Goal: Task Accomplishment & Management: Manage account settings

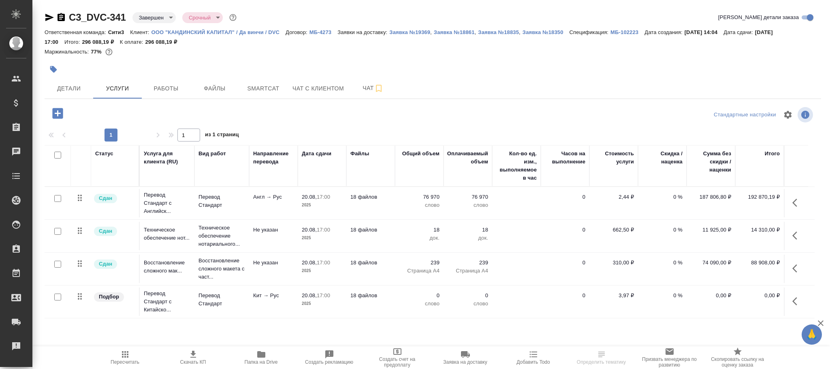
click at [153, 18] on body "🙏 .cls-1 fill:#fff; AWATERA [PERSON_NAME]fokina Клиенты Спецификации Заказы Чат…" at bounding box center [415, 184] width 830 height 369
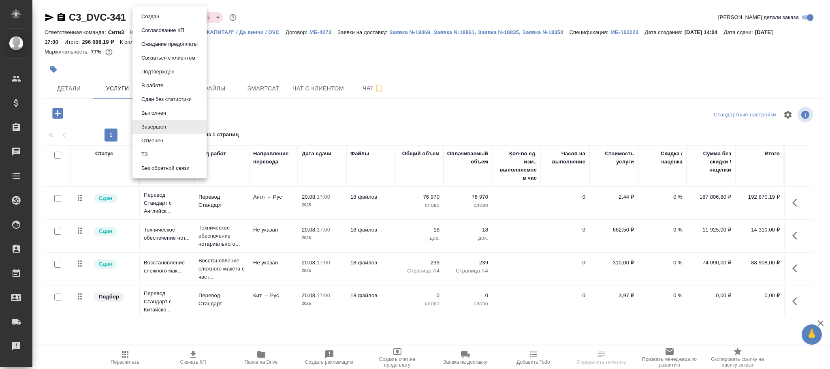
click at [162, 21] on button "Выполнен" at bounding box center [150, 16] width 23 height 9
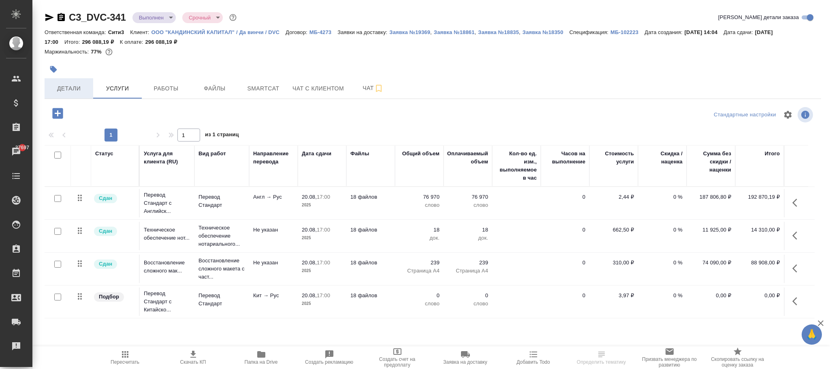
click at [66, 91] on span "Детали" at bounding box center [68, 88] width 39 height 10
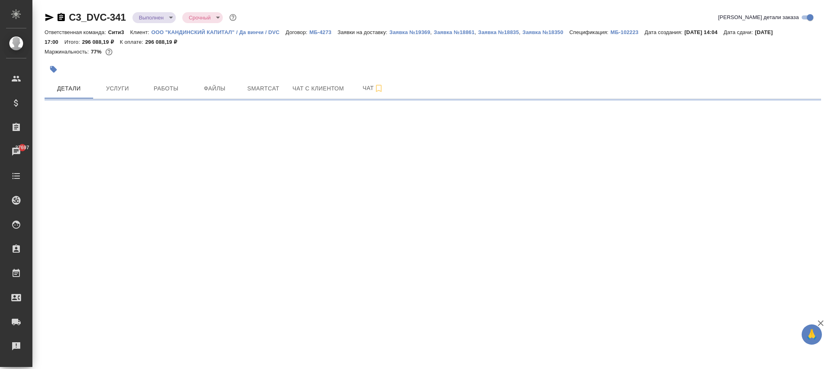
select select "RU"
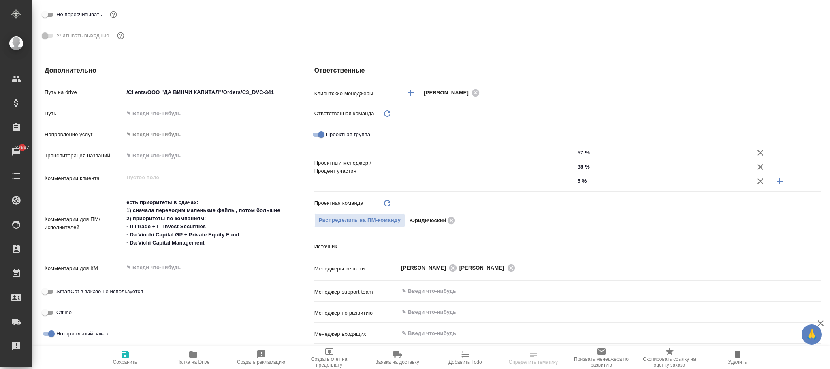
scroll to position [507, 0]
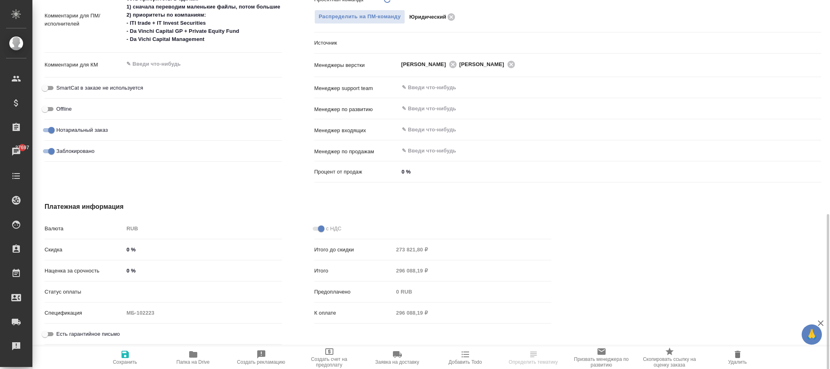
type textarea "x"
click at [123, 354] on icon "button" at bounding box center [125, 353] width 7 height 7
type textarea "x"
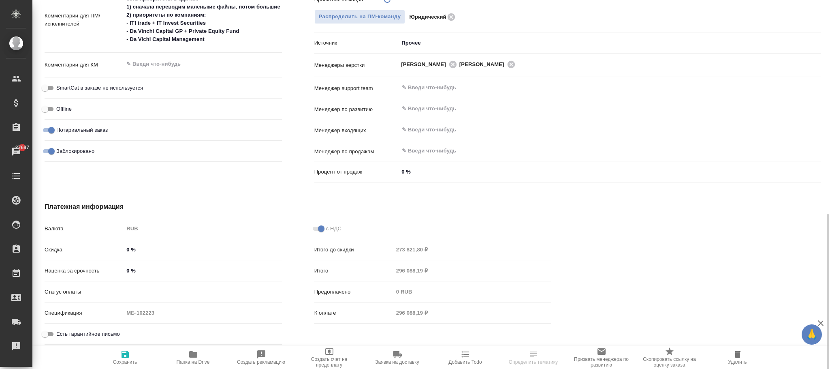
type textarea "x"
type input "Юридический"
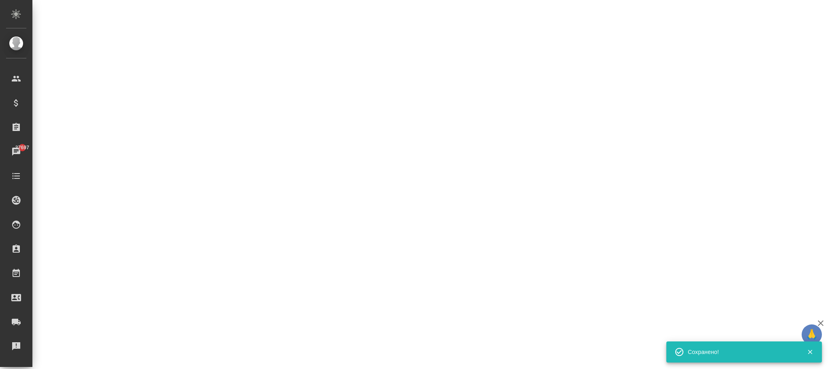
select select "RU"
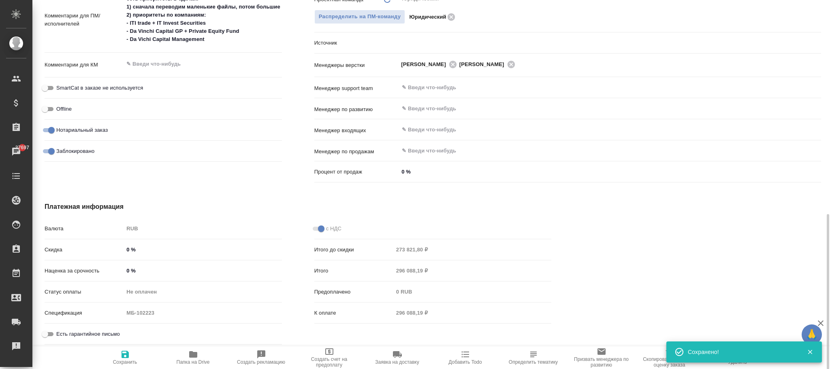
type textarea "x"
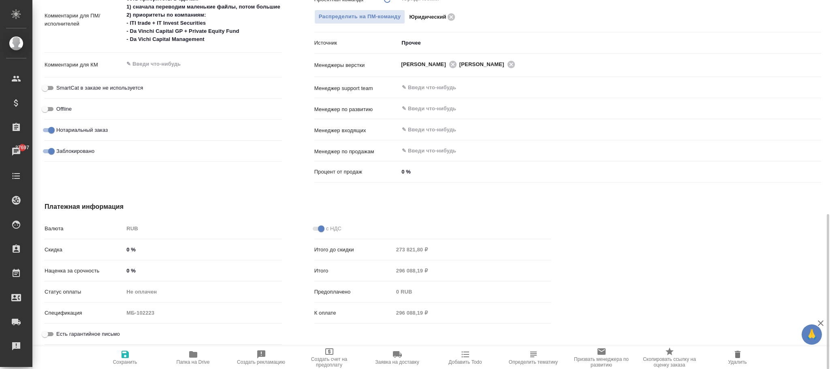
type textarea "x"
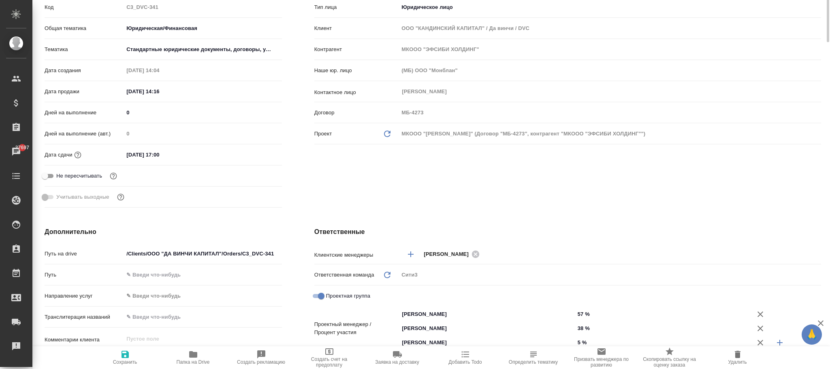
scroll to position [21, 0]
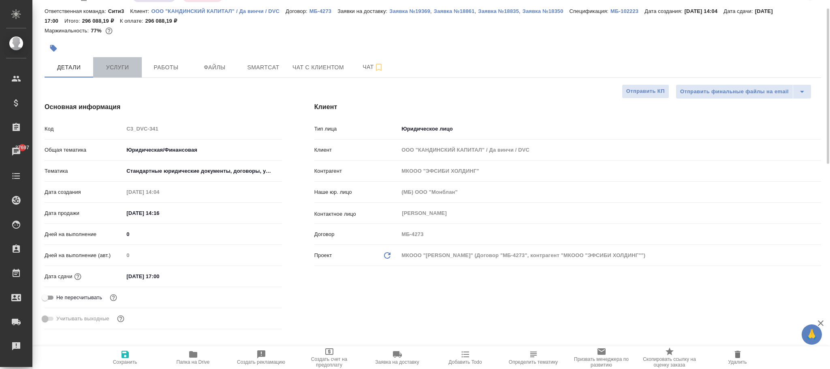
click at [109, 73] on button "Услуги" at bounding box center [117, 67] width 49 height 20
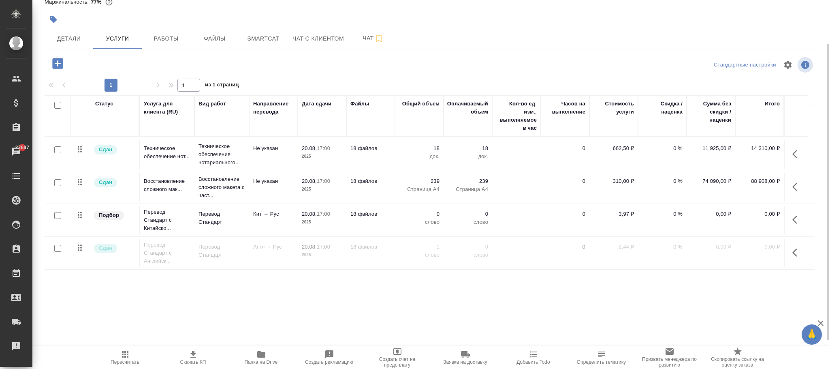
scroll to position [42, 0]
click at [792, 216] on icon "button" at bounding box center [794, 220] width 5 height 8
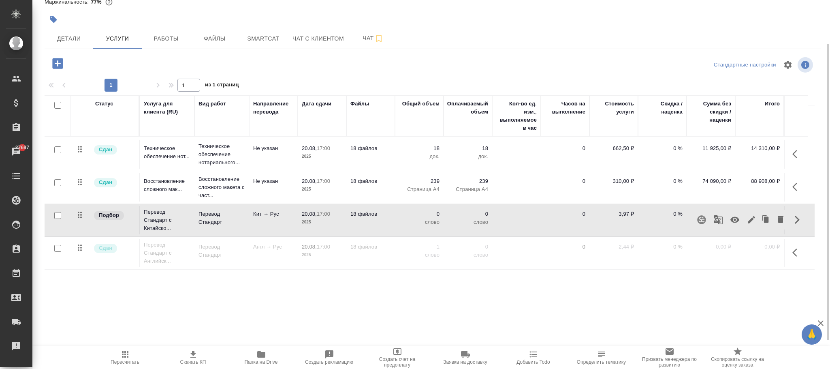
click at [733, 215] on icon "button" at bounding box center [735, 220] width 10 height 10
click at [126, 361] on span "Пересчитать" at bounding box center [125, 362] width 29 height 6
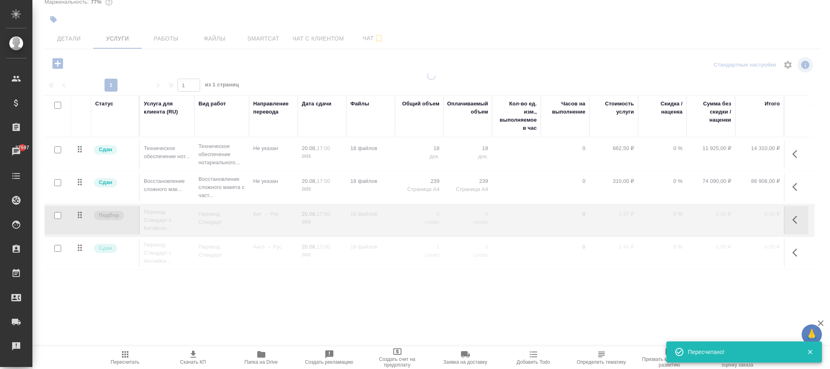
type input "normal"
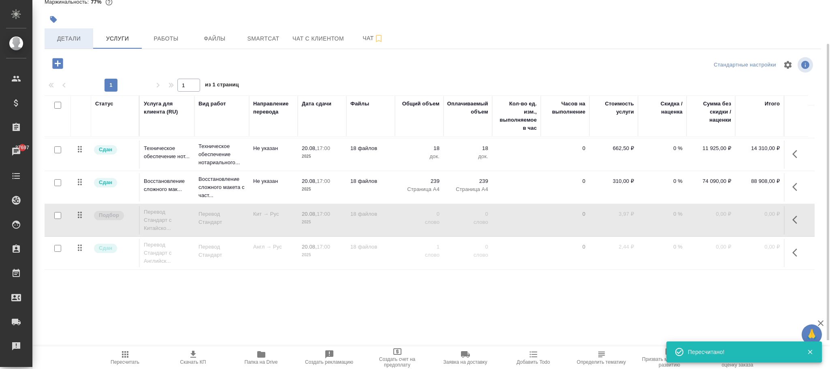
click at [64, 38] on span "Детали" at bounding box center [68, 39] width 39 height 10
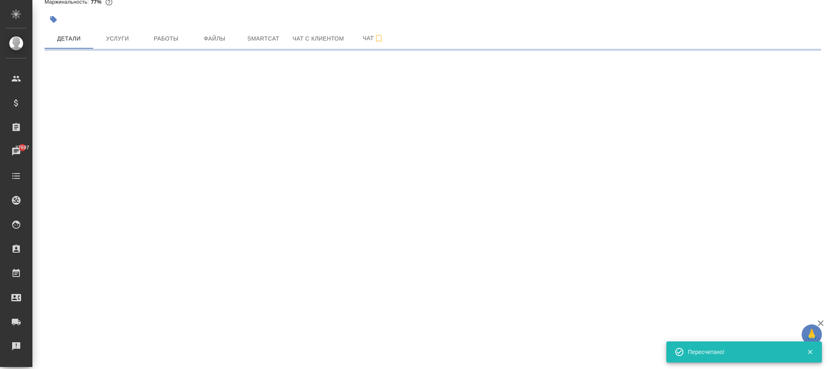
select select "RU"
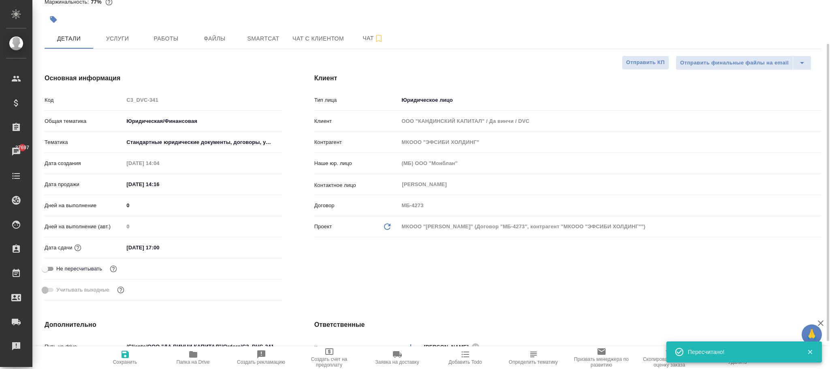
type textarea "x"
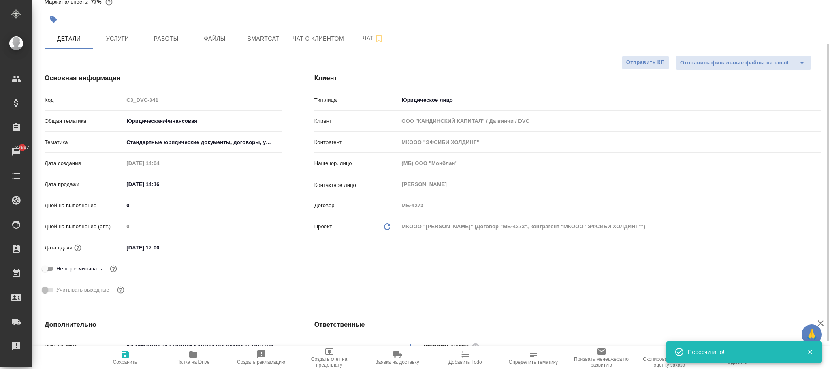
type textarea "x"
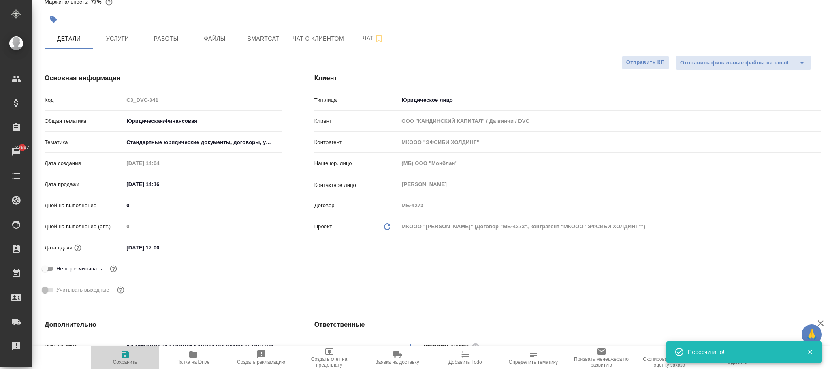
drag, startPoint x: 121, startPoint y: 365, endPoint x: 285, endPoint y: 233, distance: 210.6
click at [121, 363] on span "Сохранить" at bounding box center [125, 362] width 24 height 6
type textarea "x"
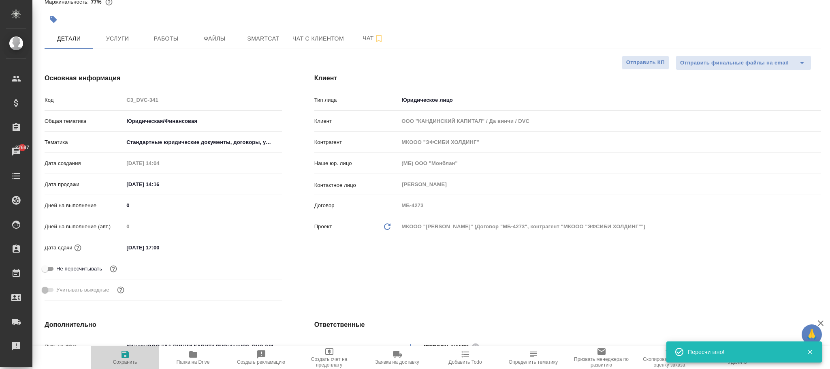
type textarea "x"
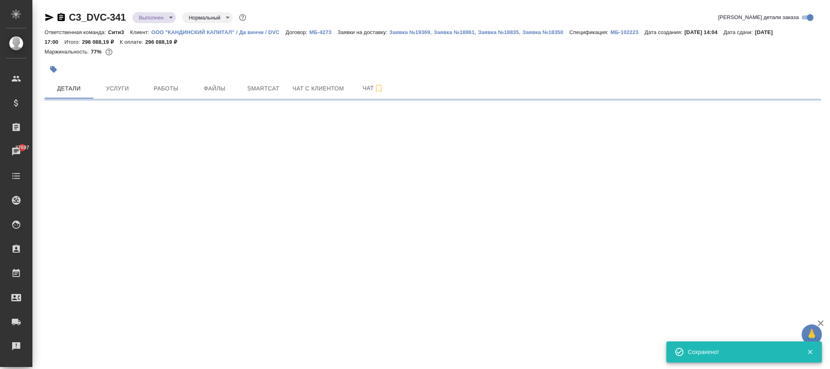
select select "RU"
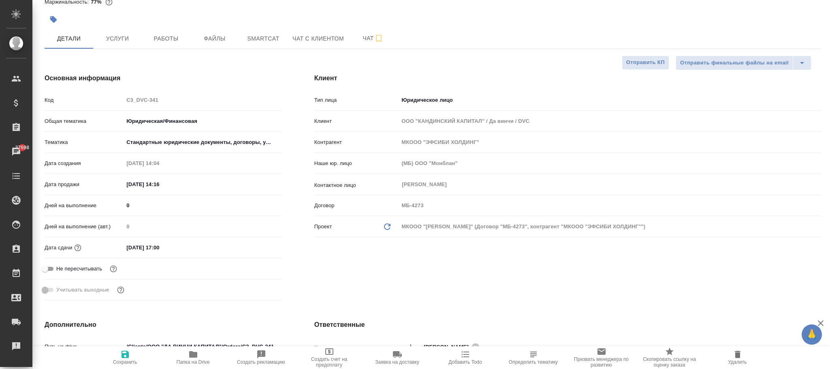
type textarea "x"
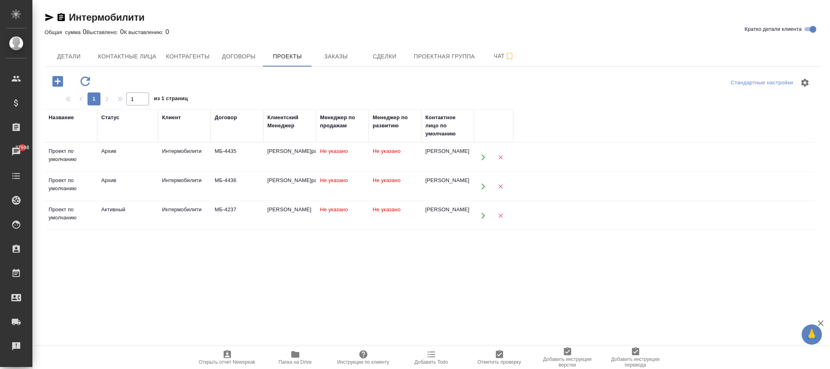
click at [401, 158] on td "Не указано" at bounding box center [395, 157] width 53 height 28
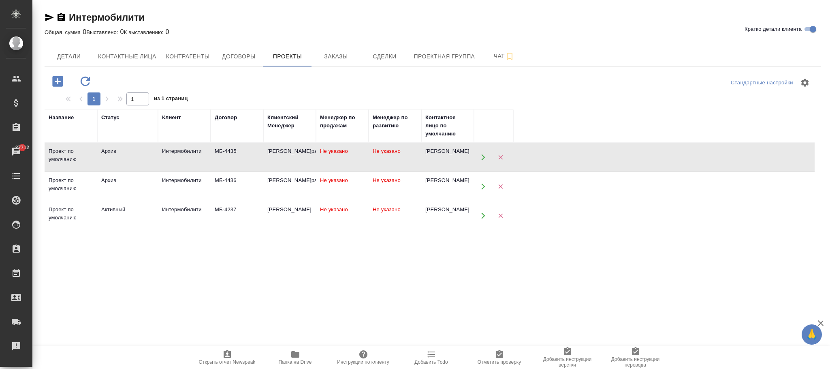
click at [380, 154] on span "Не указано" at bounding box center [387, 151] width 28 height 6
drag, startPoint x: 380, startPoint y: 184, endPoint x: 385, endPoint y: 184, distance: 5.7
click at [385, 154] on span "Не указано" at bounding box center [387, 151] width 28 height 6
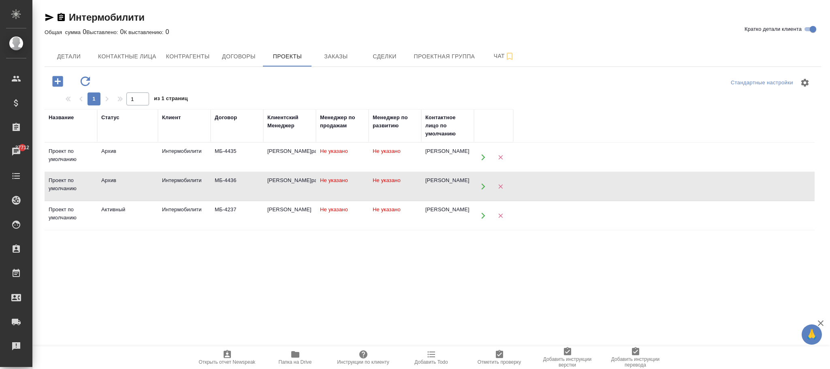
click at [382, 154] on span "Не указано" at bounding box center [387, 151] width 28 height 6
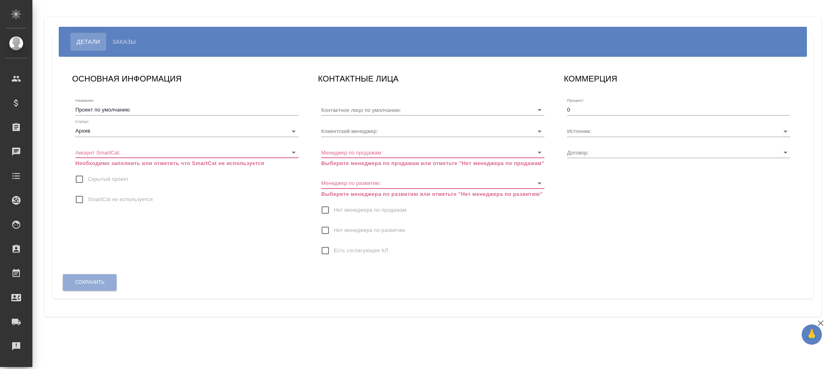
type input "[PERSON_NAME]"
type input "МБ-4435"
click at [358, 231] on span "Нет менеджера по развитию" at bounding box center [369, 230] width 71 height 8
click at [334, 231] on input "Нет менеджера по развитию" at bounding box center [325, 230] width 17 height 17
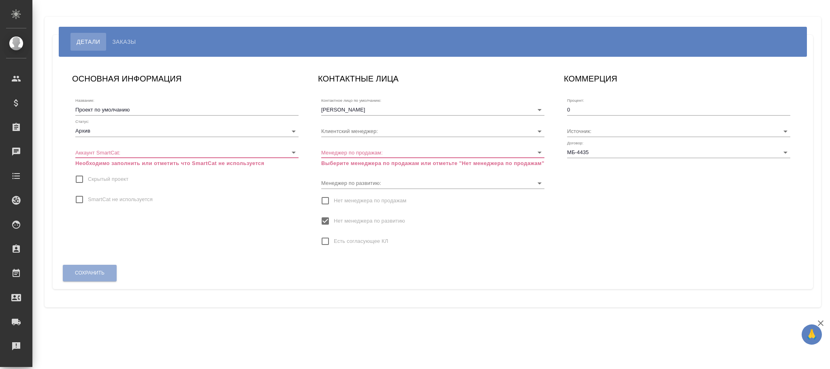
click at [352, 217] on span "Нет менеджера по развитию" at bounding box center [369, 221] width 71 height 8
click at [334, 217] on input "Нет менеджера по развитию" at bounding box center [325, 220] width 17 height 17
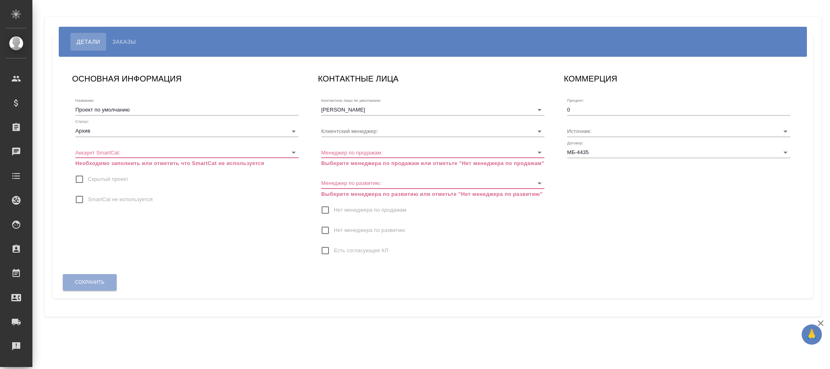
click at [354, 202] on label "Нет менеджера по продажам" at bounding box center [362, 209] width 90 height 17
click at [334, 202] on input "Нет менеджера по продажам" at bounding box center [325, 209] width 17 height 17
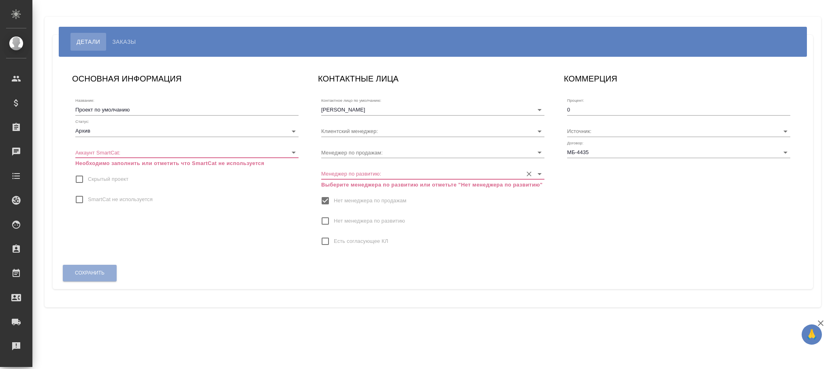
click at [365, 178] on input "Менеджер по развитию:" at bounding box center [419, 173] width 197 height 11
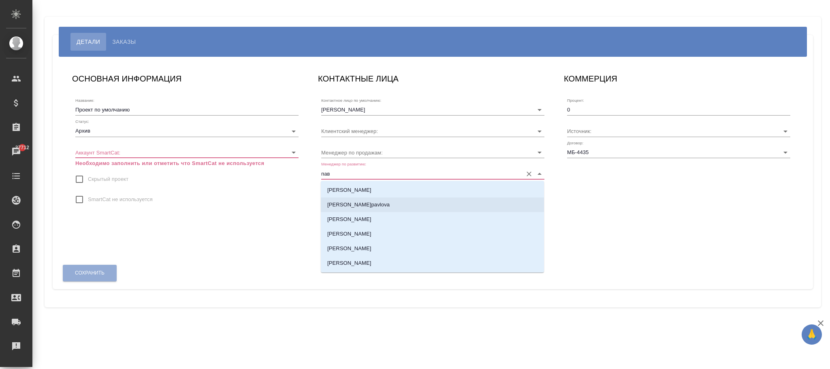
click at [379, 204] on p "Павлова Антонина a.pavlova" at bounding box center [358, 205] width 62 height 8
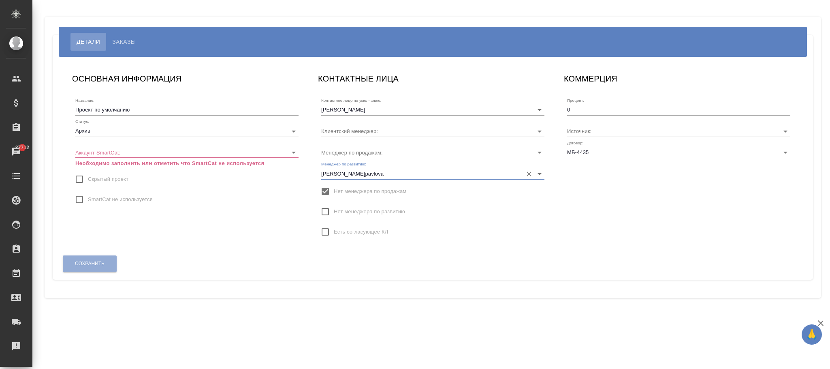
type input "Павлова Антонина a.pavlova"
click at [122, 200] on span "SmartCat не используется" at bounding box center [120, 199] width 65 height 8
click at [88, 200] on input "SmartCat не используется" at bounding box center [79, 199] width 17 height 17
checkbox input "true"
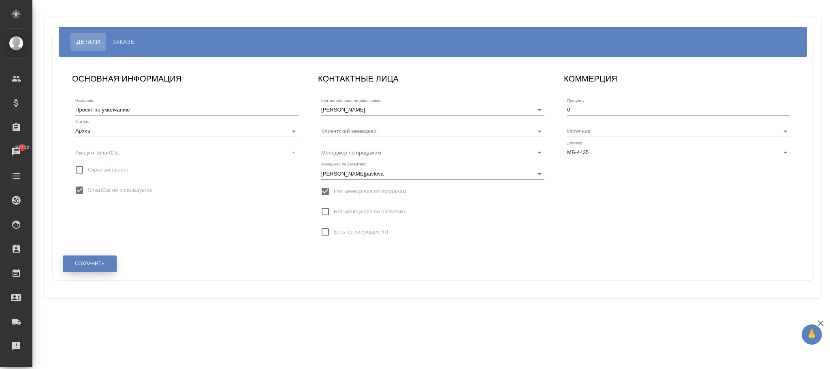
click at [87, 264] on span "Сохранить" at bounding box center [90, 263] width 30 height 7
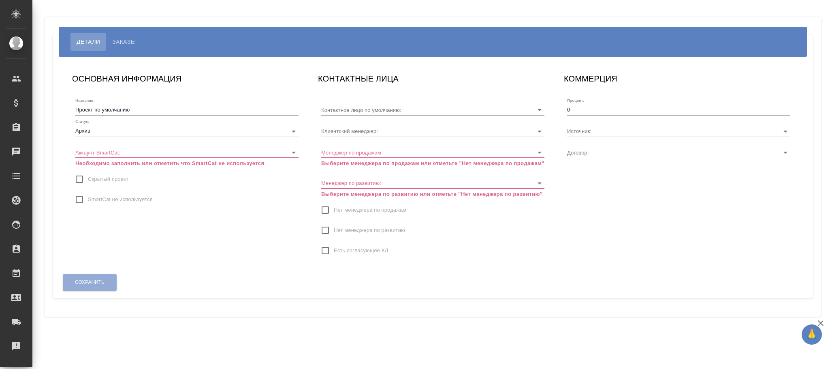
type input "[PERSON_NAME]"
type input "МБ-4436"
click at [344, 207] on span "Нет менеджера по продажам" at bounding box center [370, 210] width 73 height 8
click at [334, 207] on input "Нет менеджера по продажам" at bounding box center [325, 209] width 17 height 17
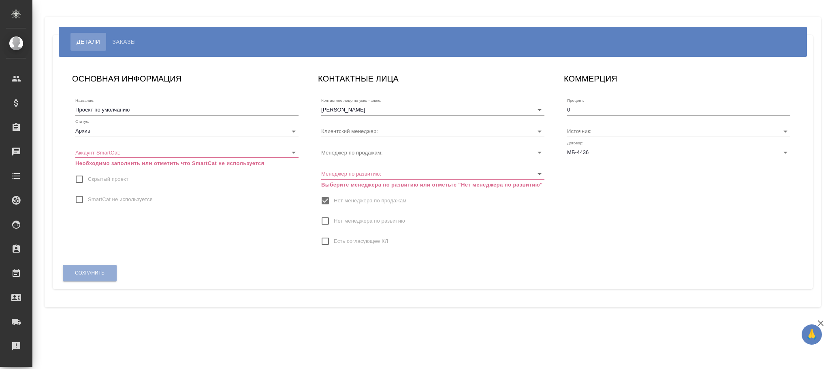
click at [143, 197] on span "SmartCat не используется" at bounding box center [120, 199] width 65 height 8
click at [88, 197] on input "SmartCat не используется" at bounding box center [79, 199] width 17 height 17
checkbox input "true"
click at [377, 175] on input "Менеджер по развитию:" at bounding box center [419, 173] width 197 height 11
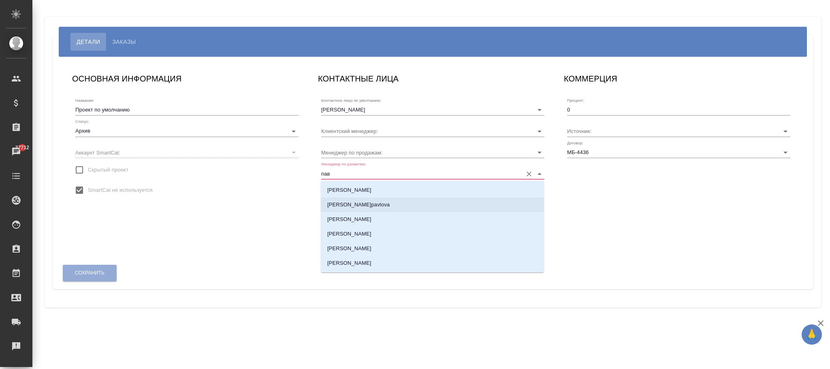
click at [374, 202] on p "Павлова Антонина a.pavlova" at bounding box center [358, 205] width 62 height 8
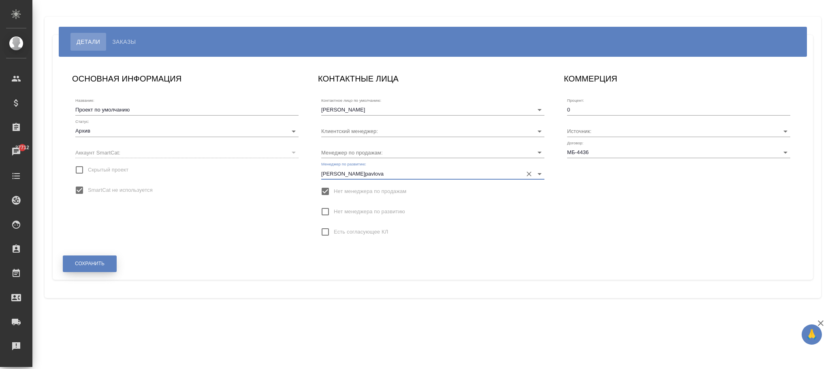
type input "Павлова Антонина a.pavlova"
click at [102, 259] on button "Сохранить" at bounding box center [90, 263] width 54 height 17
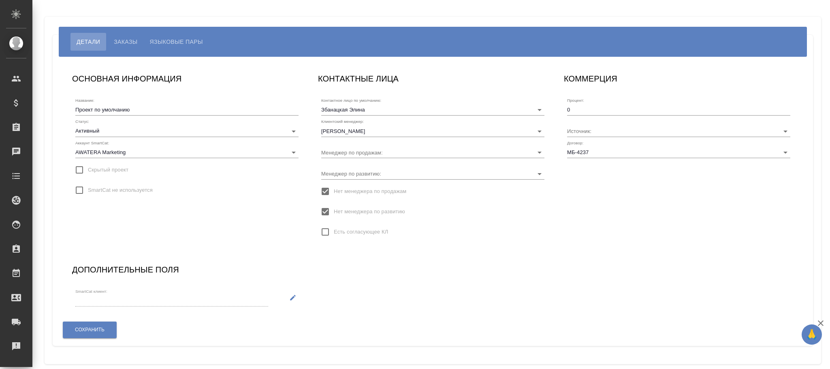
type input "[PERSON_NAME]"
click at [385, 174] on input "Менеджер по развитию:" at bounding box center [419, 173] width 197 height 11
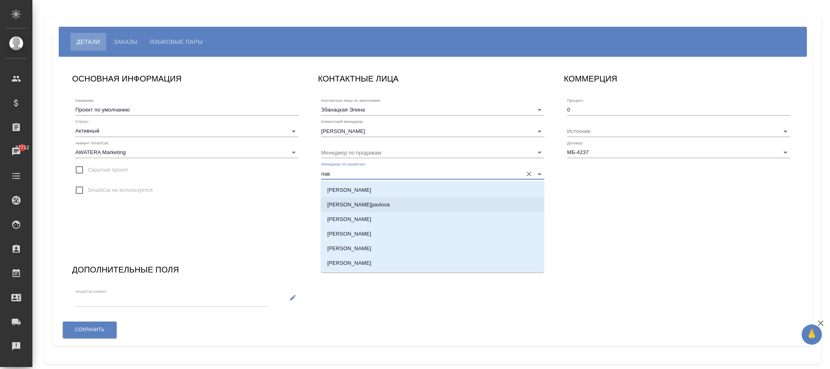
click at [389, 205] on p "[PERSON_NAME]pavlova" at bounding box center [358, 205] width 62 height 8
type input "[PERSON_NAME]pavlova"
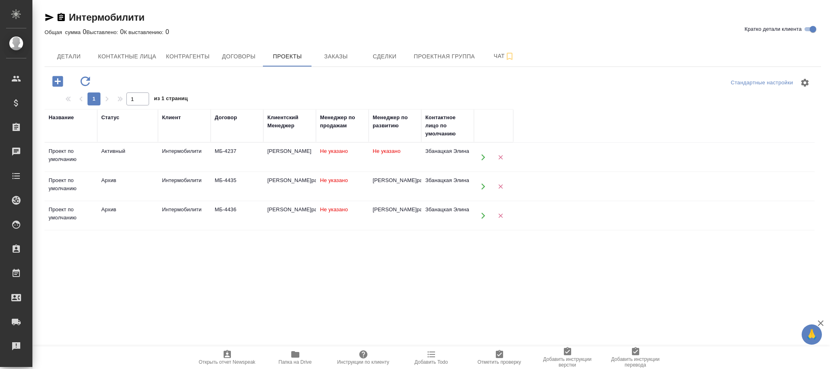
click at [380, 151] on span "Не указано" at bounding box center [387, 151] width 28 height 6
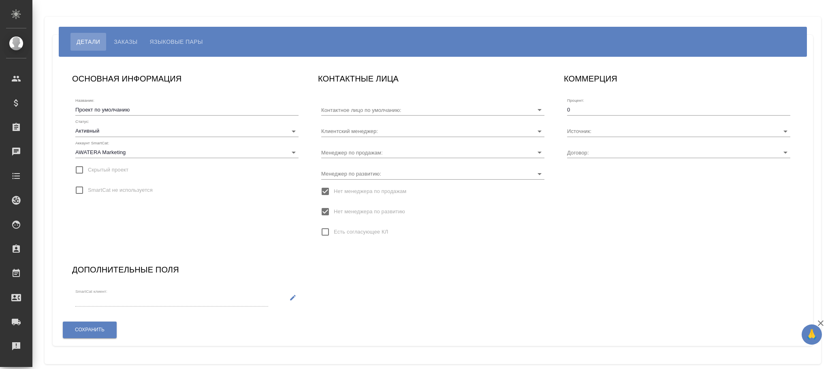
type input "Збанацкая Элина"
type input "МБ-4237"
type input "[PERSON_NAME]"
click at [385, 214] on span "Нет менеджера по развитию" at bounding box center [369, 211] width 71 height 8
click at [334, 214] on input "Нет менеджера по развитию" at bounding box center [325, 211] width 17 height 17
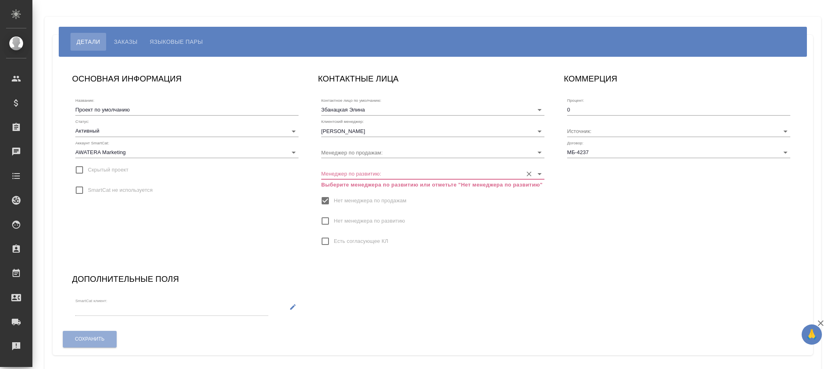
click at [360, 173] on input "Менеджер по развитию:" at bounding box center [419, 173] width 197 height 11
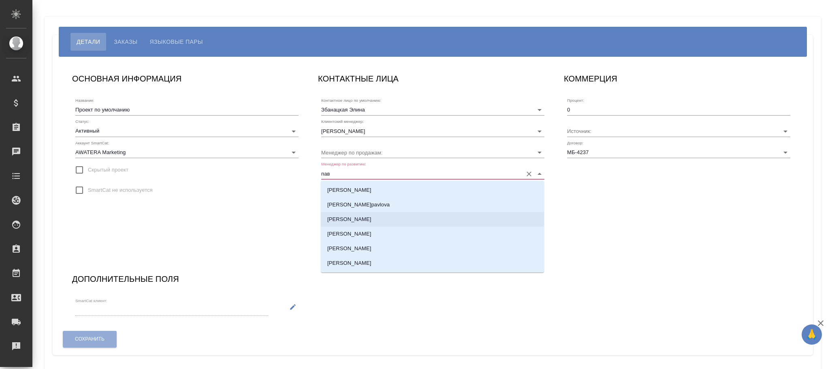
click at [377, 205] on p "[PERSON_NAME]pavlova" at bounding box center [358, 205] width 62 height 8
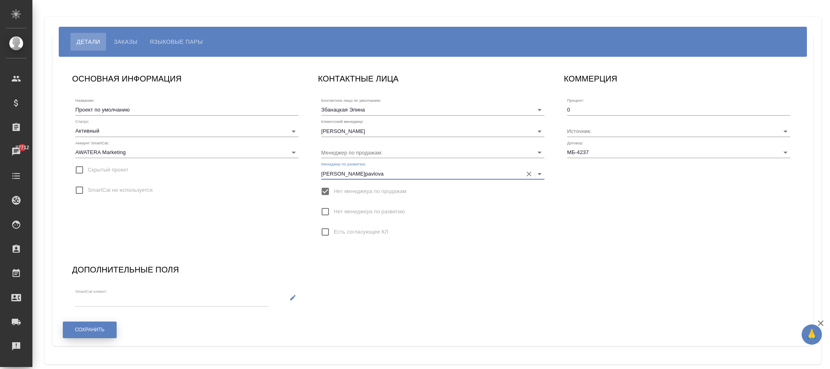
type input "[PERSON_NAME]pavlova"
click at [81, 330] on span "Сохранить" at bounding box center [90, 329] width 30 height 7
